Goal: Check status: Check status

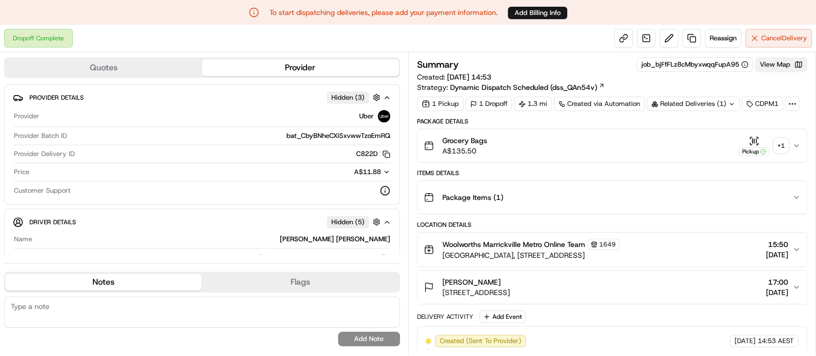
click at [774, 63] on button "View Map" at bounding box center [781, 64] width 52 height 14
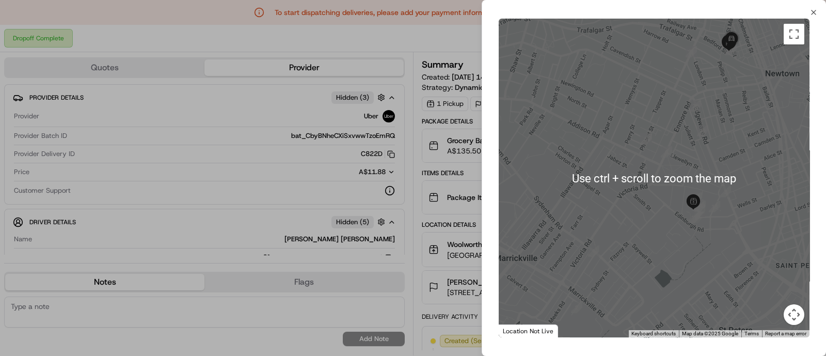
click at [737, 123] on div at bounding box center [653, 178] width 311 height 318
click at [744, 62] on div at bounding box center [653, 178] width 311 height 318
click at [733, 36] on img at bounding box center [731, 39] width 21 height 21
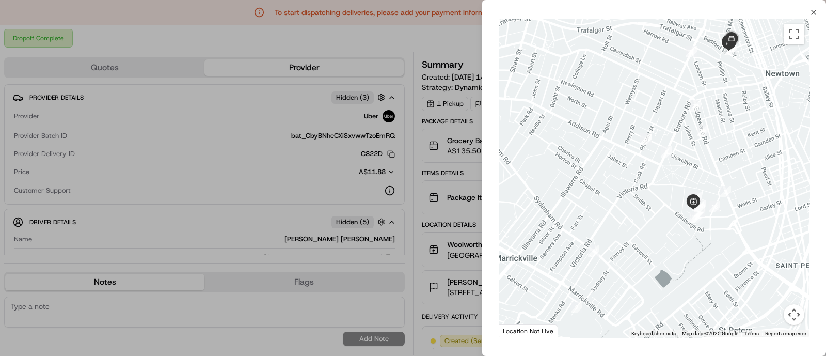
click at [777, 280] on div "To navigate, press the arrow keys." at bounding box center [653, 178] width 311 height 318
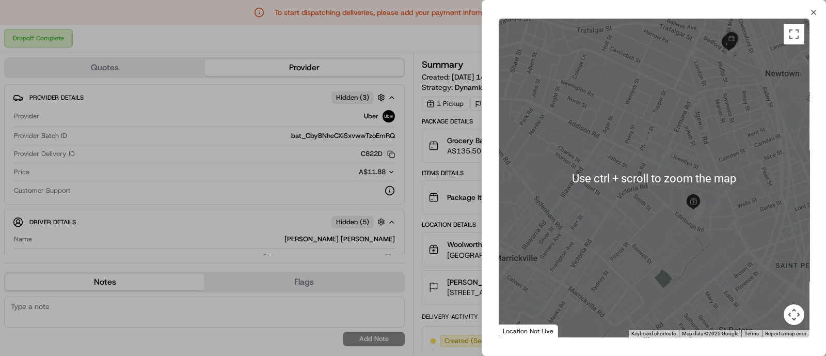
click at [728, 98] on div at bounding box center [653, 178] width 311 height 318
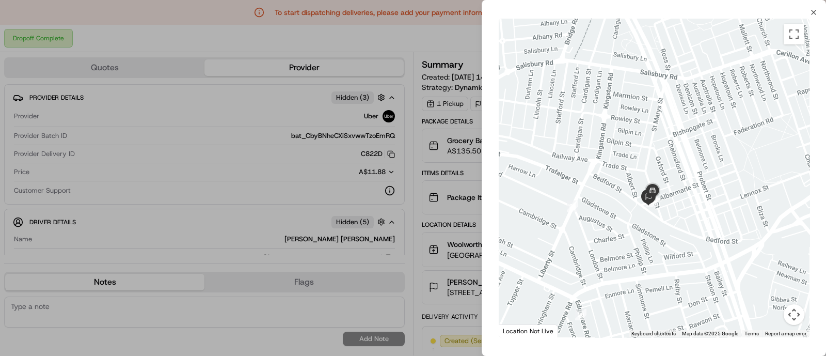
drag, startPoint x: 704, startPoint y: 188, endPoint x: 647, endPoint y: 306, distance: 131.1
click at [647, 306] on div at bounding box center [653, 178] width 311 height 318
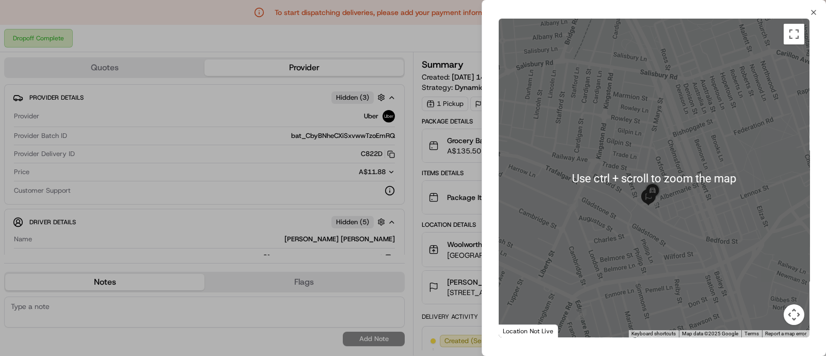
click at [706, 213] on div at bounding box center [653, 178] width 311 height 318
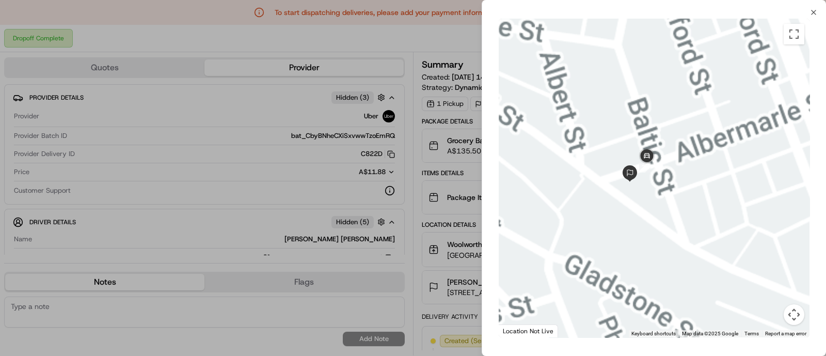
drag, startPoint x: 613, startPoint y: 193, endPoint x: 771, endPoint y: 192, distance: 158.4
click at [771, 192] on div at bounding box center [653, 178] width 311 height 318
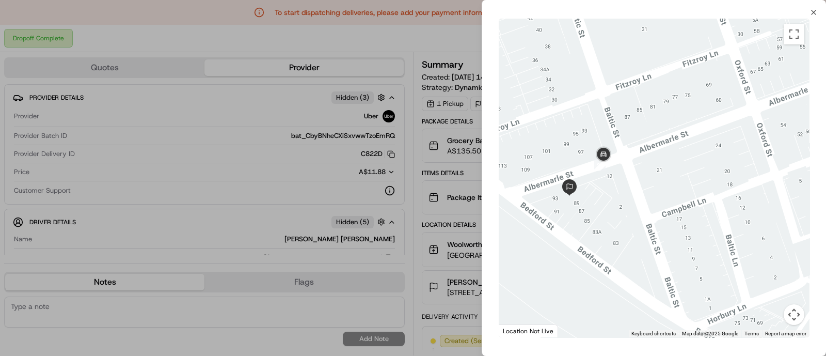
drag, startPoint x: 640, startPoint y: 178, endPoint x: 666, endPoint y: 221, distance: 49.7
click at [666, 221] on div at bounding box center [653, 178] width 311 height 318
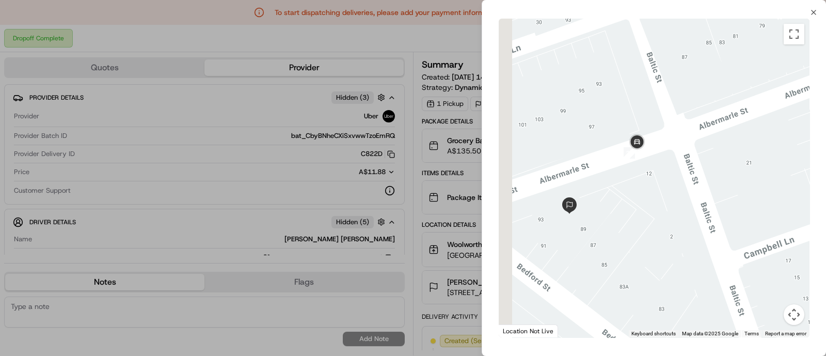
drag, startPoint x: 634, startPoint y: 192, endPoint x: 729, endPoint y: 195, distance: 95.0
click at [729, 195] on div at bounding box center [653, 178] width 311 height 318
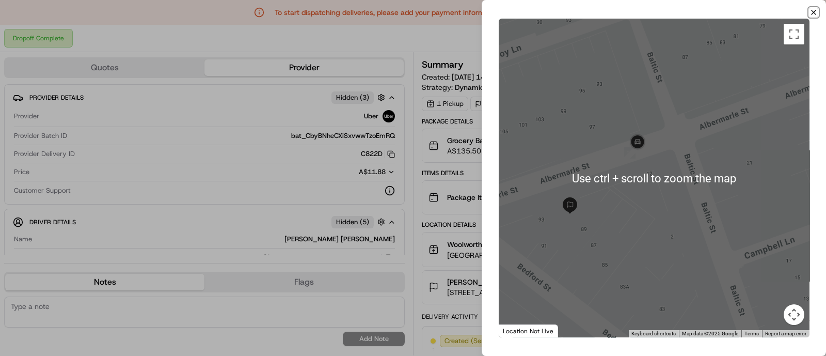
click at [814, 11] on icon "button" at bounding box center [813, 12] width 4 height 4
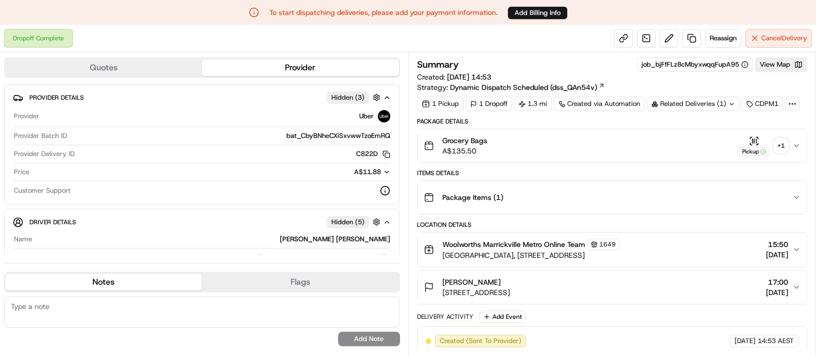
click at [780, 138] on div "+ 1" at bounding box center [780, 145] width 14 height 14
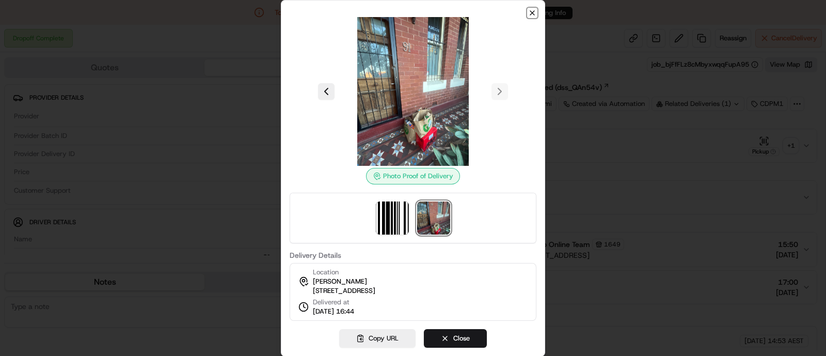
click at [530, 9] on icon "button" at bounding box center [532, 13] width 8 height 8
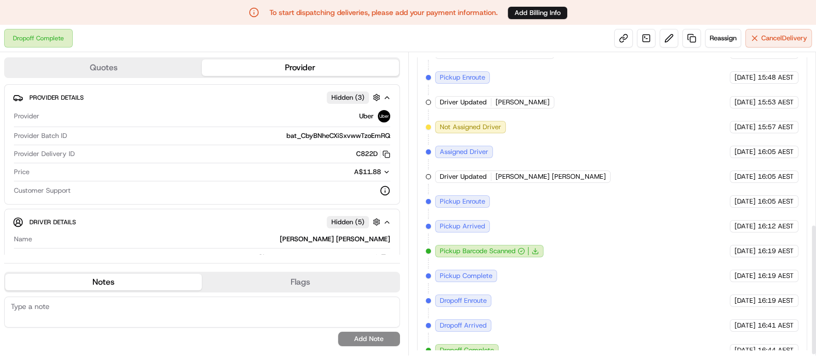
scroll to position [397, 0]
